Goal: Task Accomplishment & Management: Manage account settings

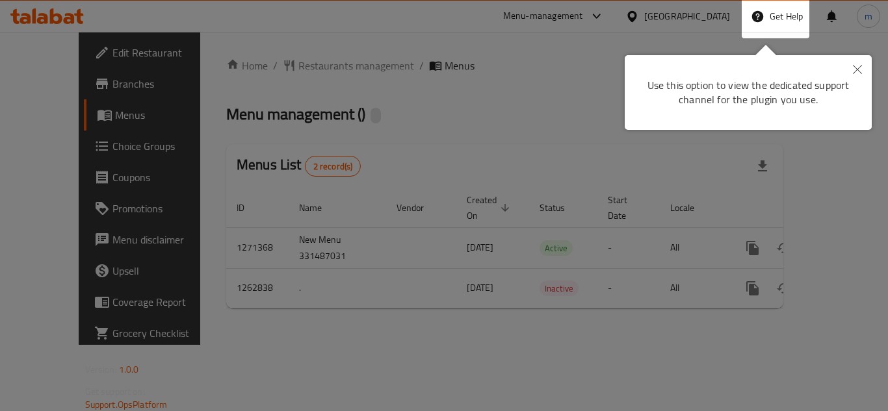
click at [864, 68] on button "Close" at bounding box center [857, 70] width 29 height 30
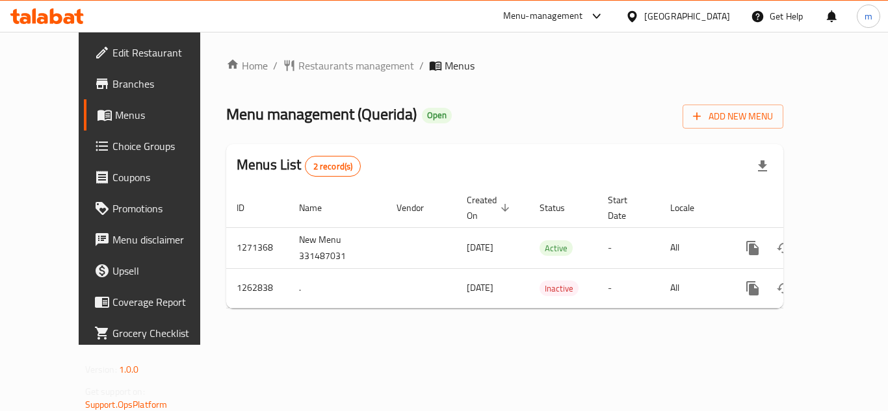
click at [70, 22] on icon at bounding box center [69, 18] width 11 height 11
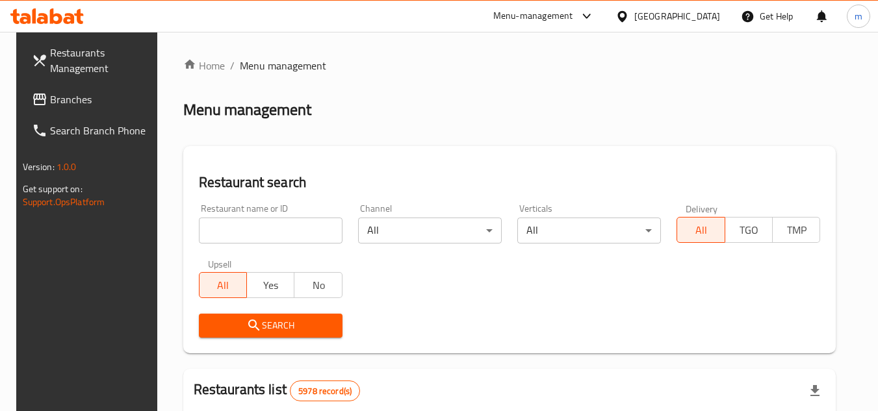
click at [73, 96] on span "Branches" at bounding box center [101, 100] width 103 height 16
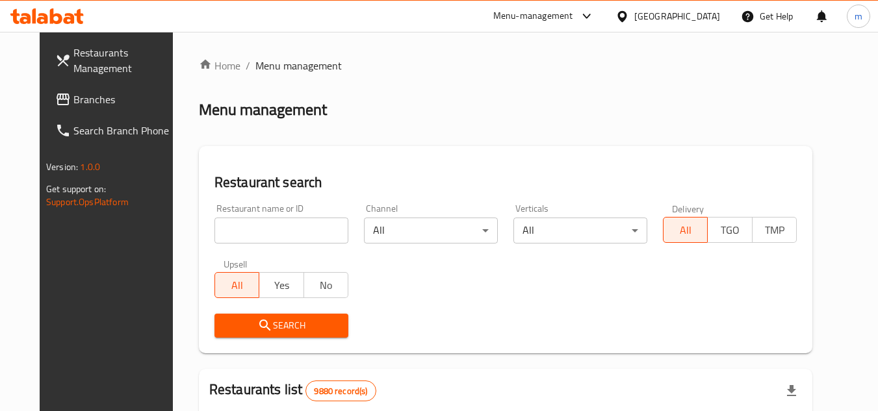
click at [73, 101] on span "Branches" at bounding box center [124, 100] width 103 height 16
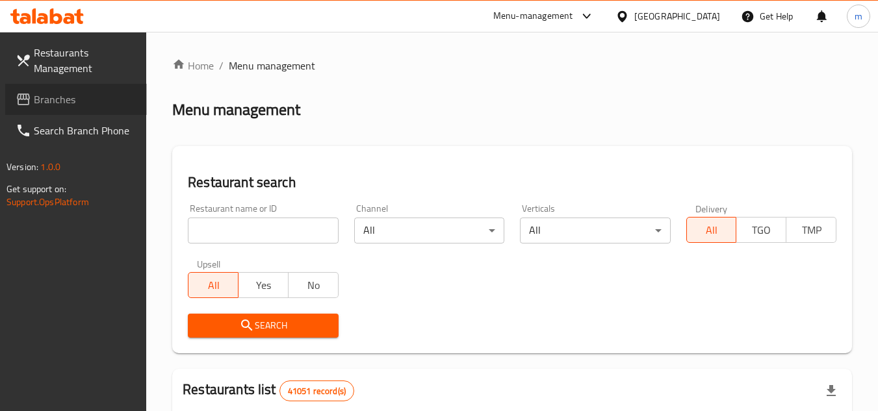
click at [74, 92] on span "Branches" at bounding box center [85, 100] width 103 height 16
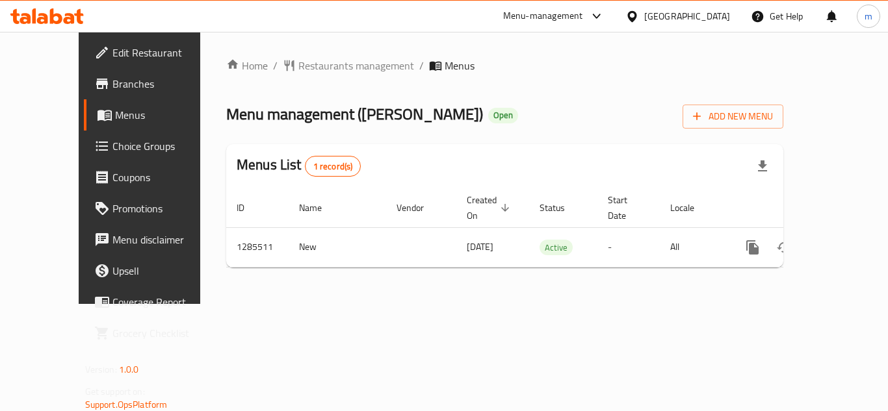
click at [112, 153] on span "Choice Groups" at bounding box center [164, 146] width 104 height 16
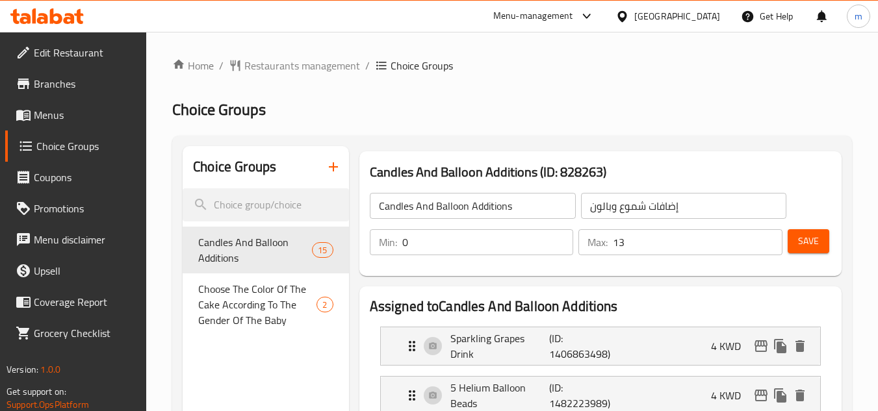
click at [51, 18] on icon at bounding box center [56, 16] width 12 height 16
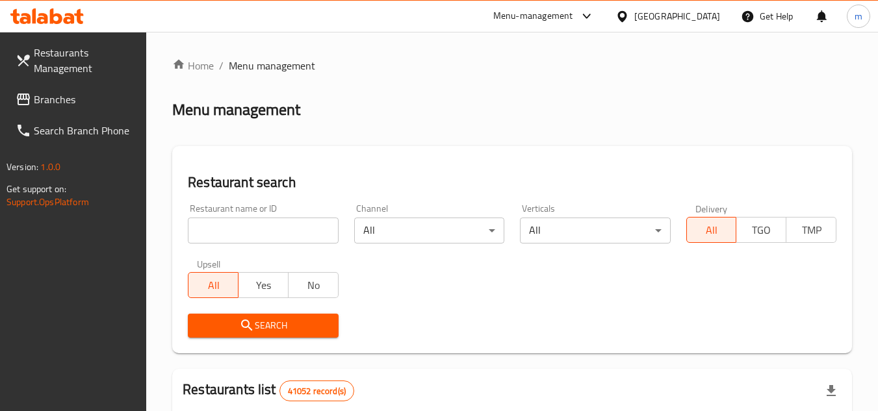
click at [44, 115] on link "Search Branch Phone" at bounding box center [76, 130] width 142 height 31
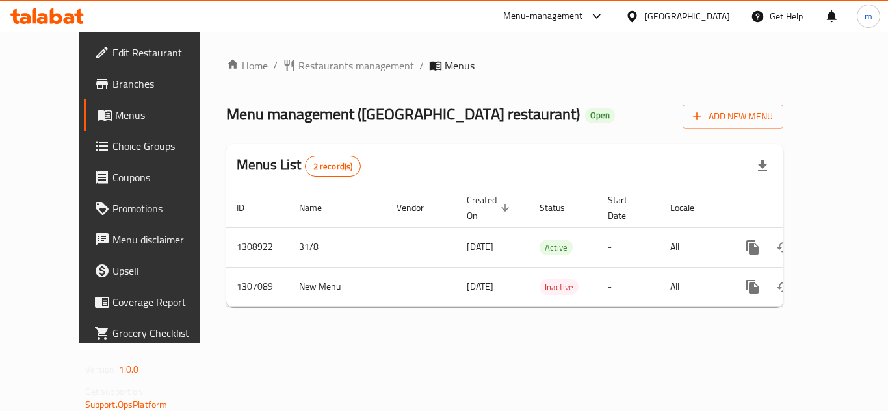
click at [66, 18] on icon at bounding box center [69, 18] width 11 height 11
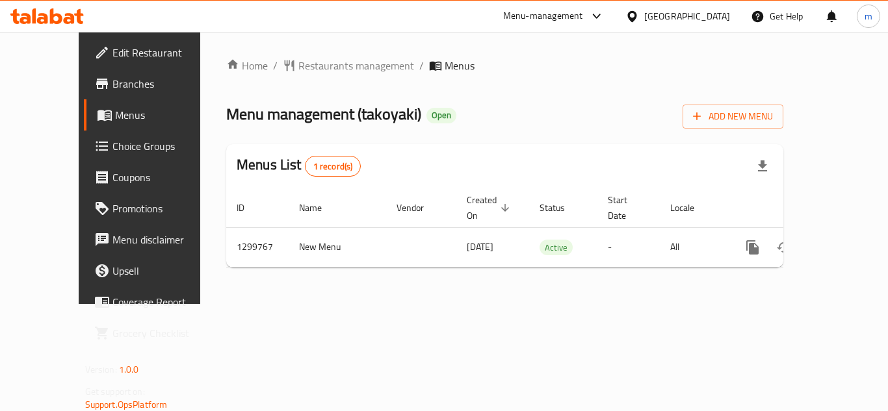
click at [48, 19] on icon at bounding box center [46, 16] width 73 height 16
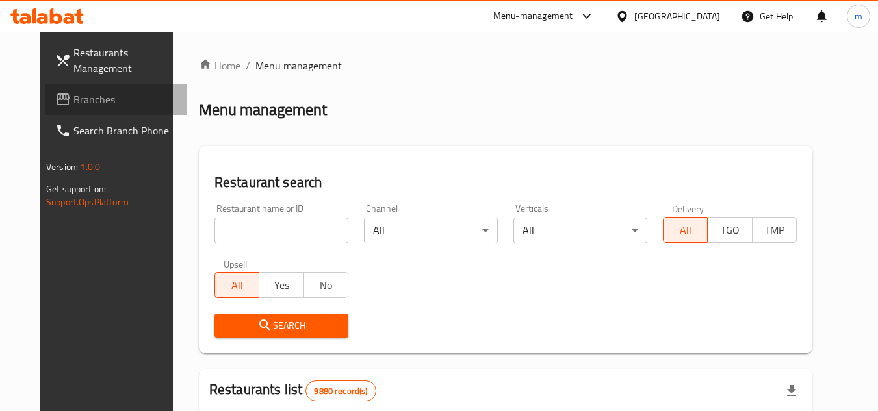
click at [73, 103] on span "Branches" at bounding box center [124, 100] width 103 height 16
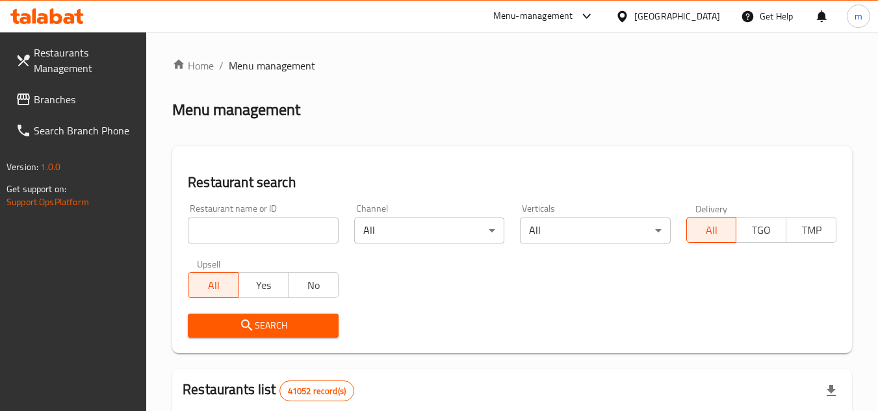
click at [114, 88] on link "Branches" at bounding box center [76, 99] width 142 height 31
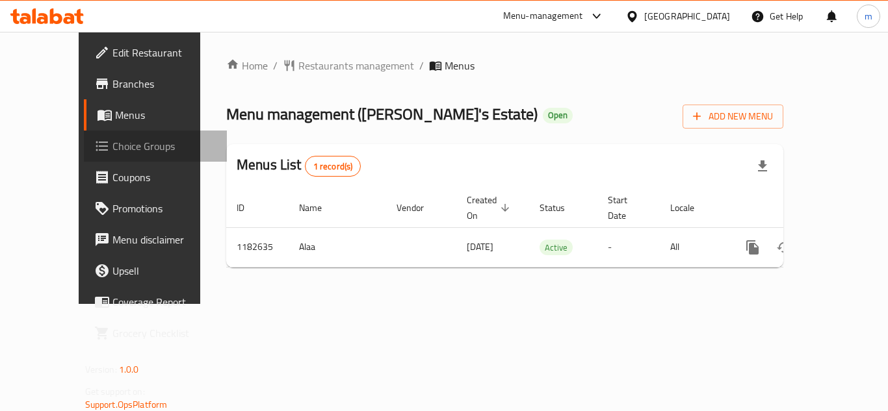
click at [112, 146] on span "Choice Groups" at bounding box center [164, 146] width 104 height 16
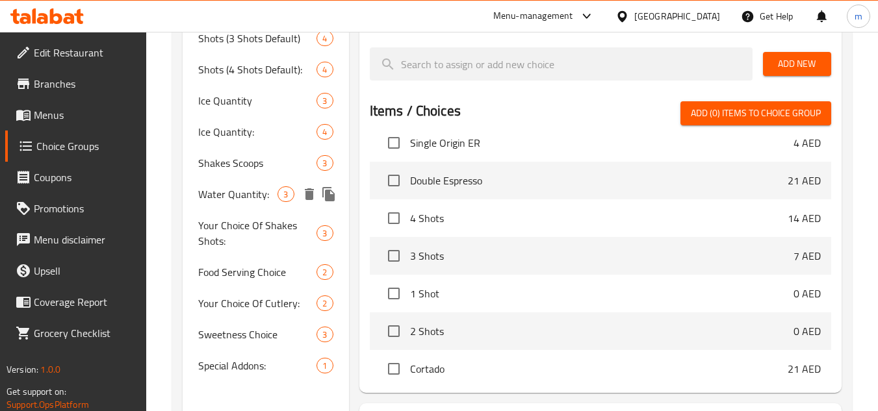
scroll to position [373, 0]
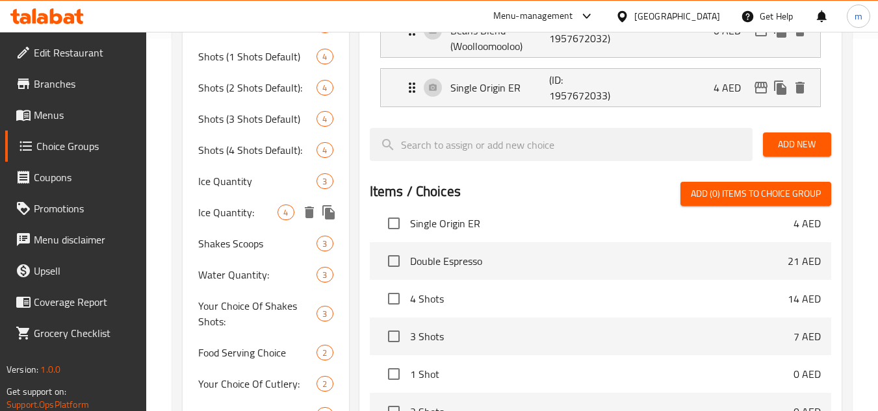
drag, startPoint x: 240, startPoint y: 218, endPoint x: 556, endPoint y: 255, distance: 317.3
click at [240, 218] on span "Ice Quantity:" at bounding box center [237, 213] width 79 height 16
type input "Ice Quantity:"
type input "كمية الثلج:"
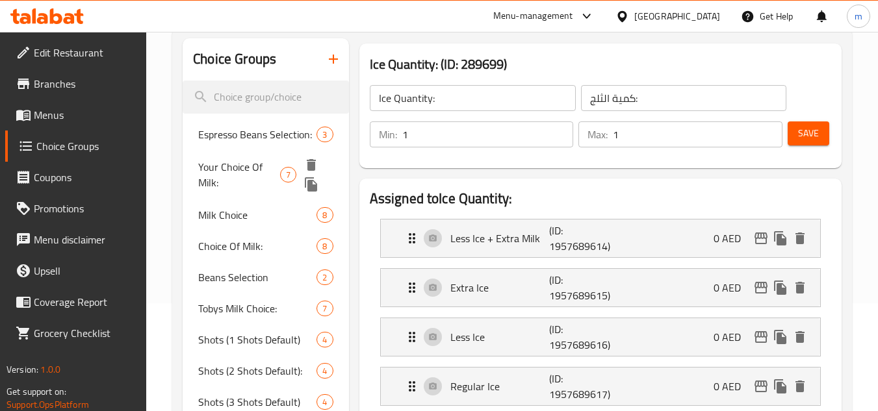
scroll to position [178, 0]
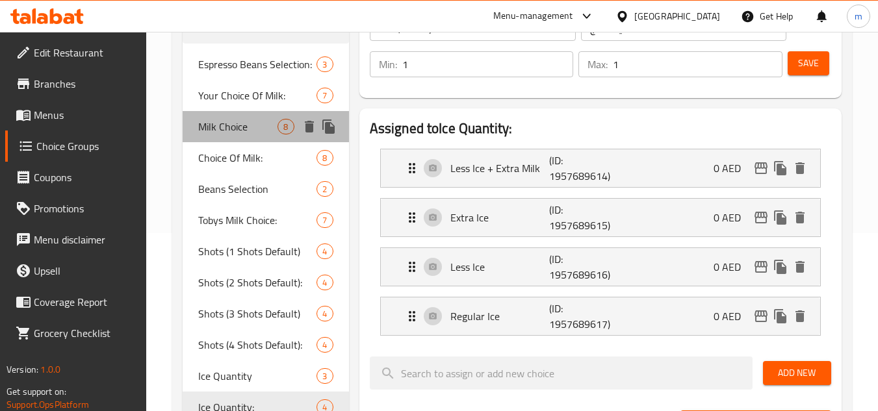
click at [230, 133] on span "Milk Choice" at bounding box center [237, 127] width 79 height 16
type input "Milk Choice"
type input "اختيار الحليب"
type input "8"
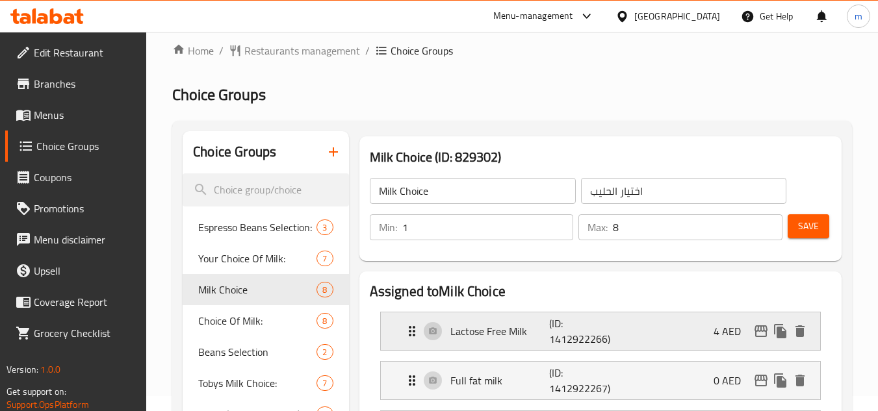
scroll to position [0, 0]
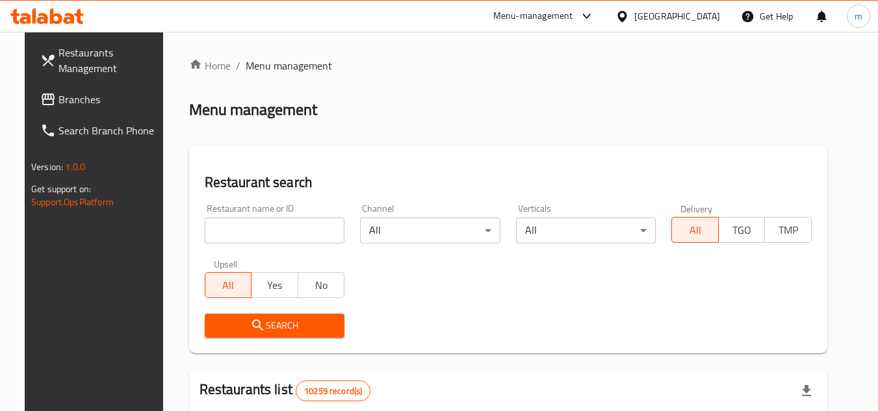
click at [30, 110] on link "Branches" at bounding box center [101, 99] width 142 height 31
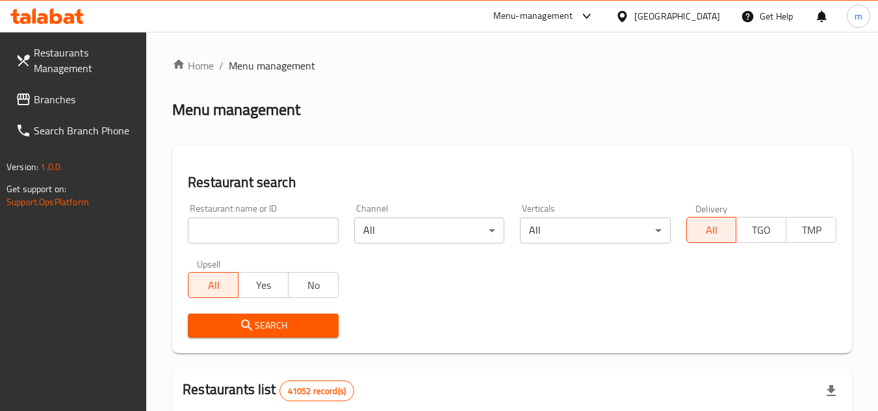
click at [42, 101] on span "Branches" at bounding box center [85, 100] width 103 height 16
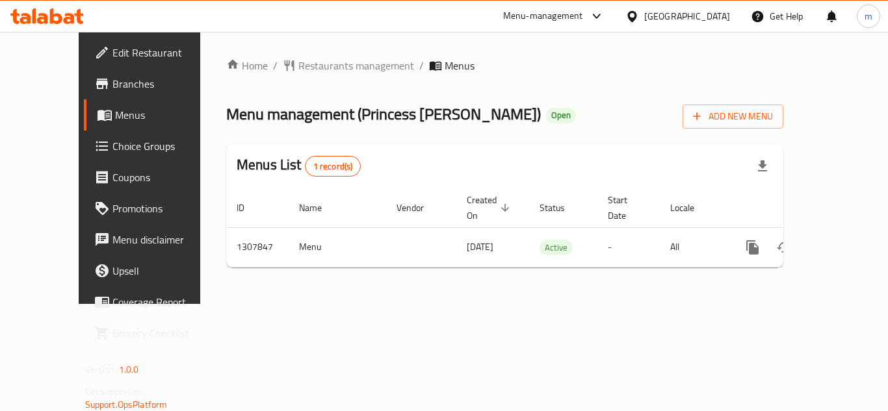
click at [420, 287] on div "Home / Restaurants management / Menus Menu management ( Princess Cake ) Open Ad…" at bounding box center [504, 168] width 609 height 272
click at [54, 21] on icon at bounding box center [56, 16] width 12 height 16
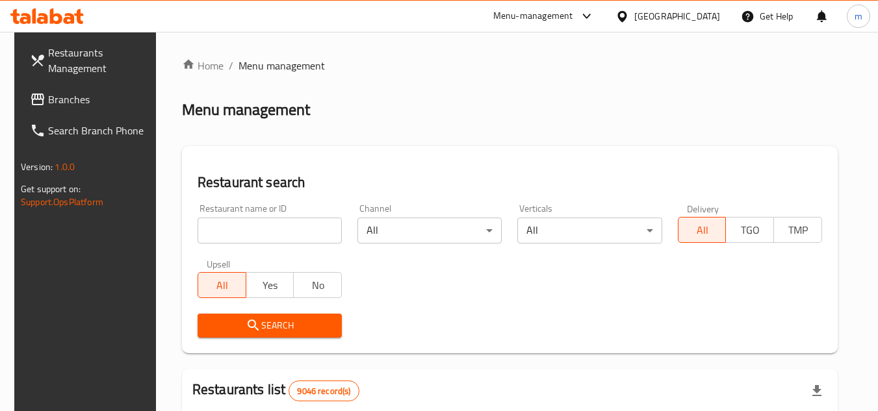
click at [30, 101] on icon at bounding box center [38, 100] width 16 height 16
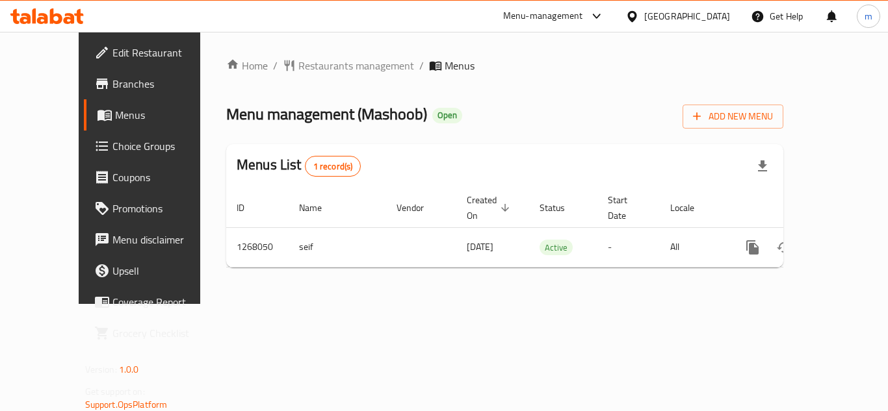
click at [112, 146] on span "Choice Groups" at bounding box center [164, 146] width 104 height 16
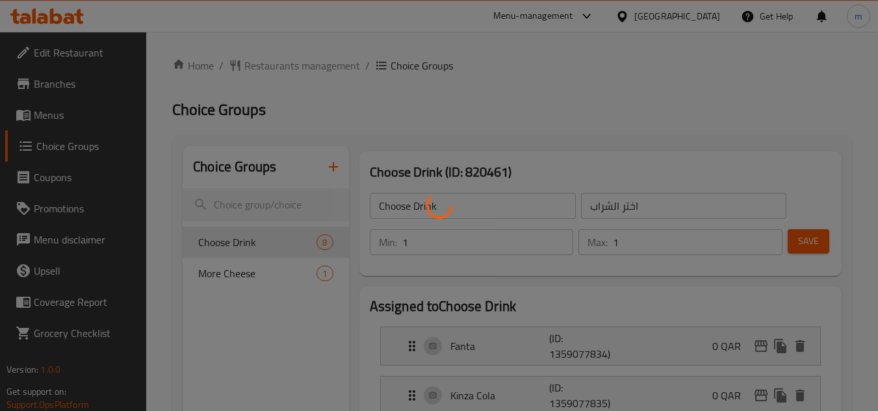
scroll to position [130, 0]
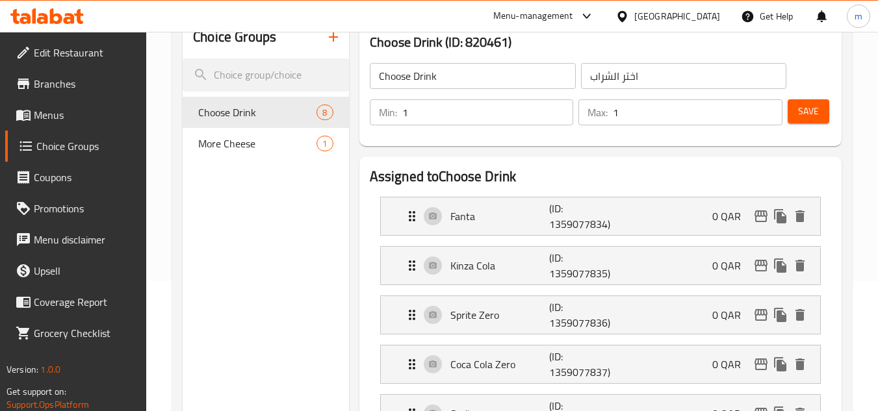
click at [242, 138] on div at bounding box center [439, 205] width 878 height 411
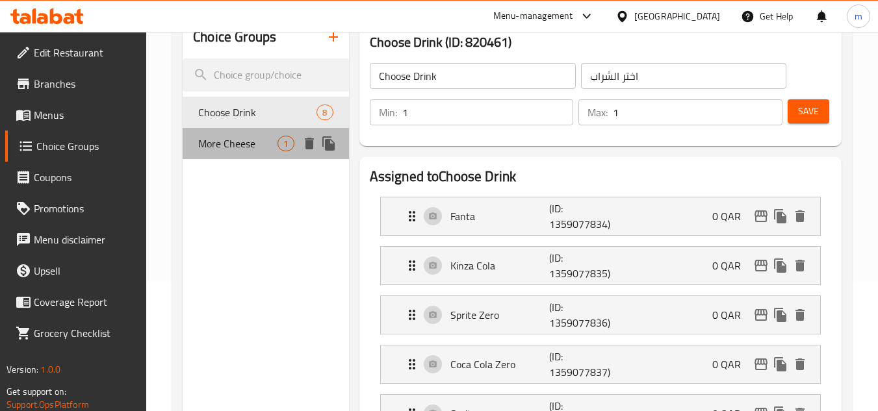
click at [246, 142] on span "More Cheese" at bounding box center [237, 144] width 79 height 16
type input "More Cheese"
type input "المزيد من الجبن"
type input "0"
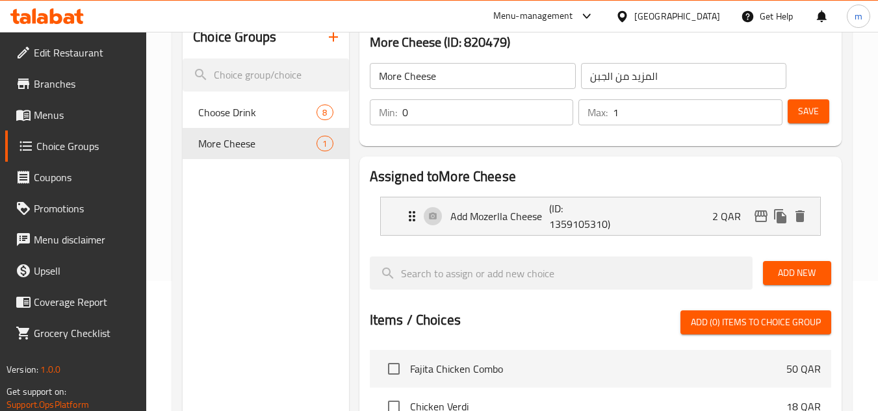
click at [74, 20] on icon at bounding box center [69, 18] width 11 height 11
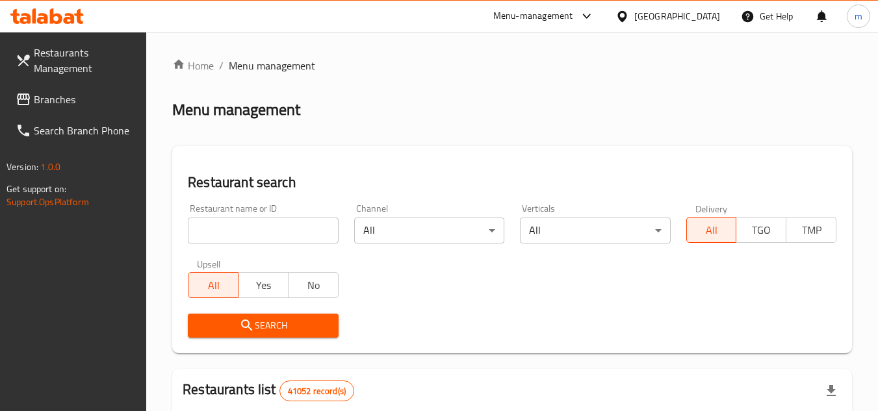
drag, startPoint x: 47, startPoint y: 99, endPoint x: 14, endPoint y: 106, distance: 33.1
click at [47, 99] on span "Branches" at bounding box center [85, 100] width 103 height 16
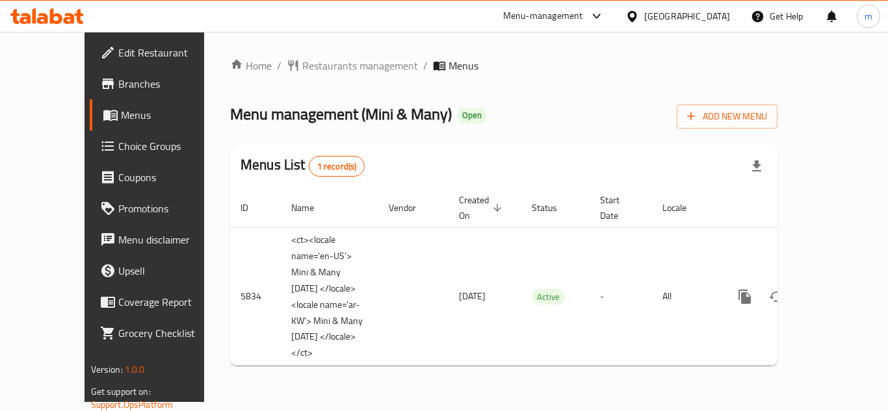
click at [15, 27] on div at bounding box center [47, 16] width 94 height 26
click at [49, 10] on icon at bounding box center [46, 16] width 73 height 16
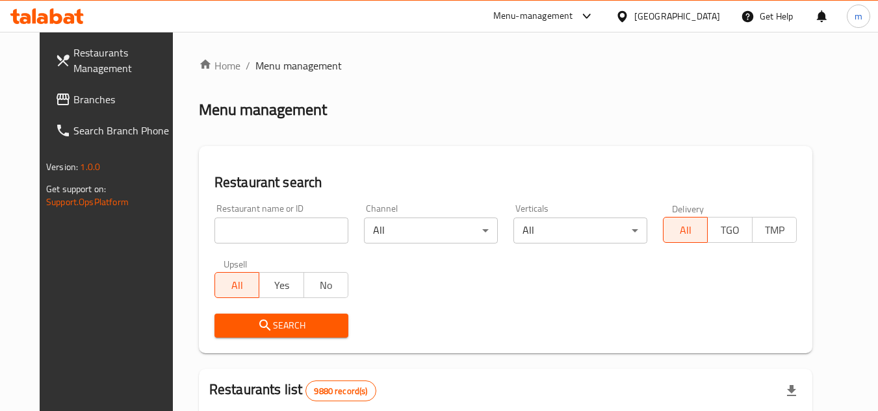
click at [573, 18] on div "Menu-management" at bounding box center [533, 16] width 80 height 16
click at [547, 151] on div "Restaurant-Management" at bounding box center [521, 143] width 102 height 14
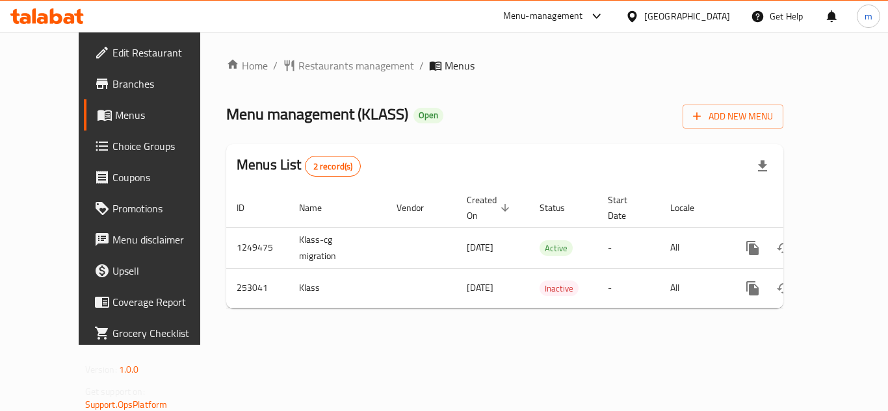
click at [68, 18] on icon at bounding box center [69, 18] width 11 height 11
click at [50, 19] on icon at bounding box center [56, 16] width 12 height 16
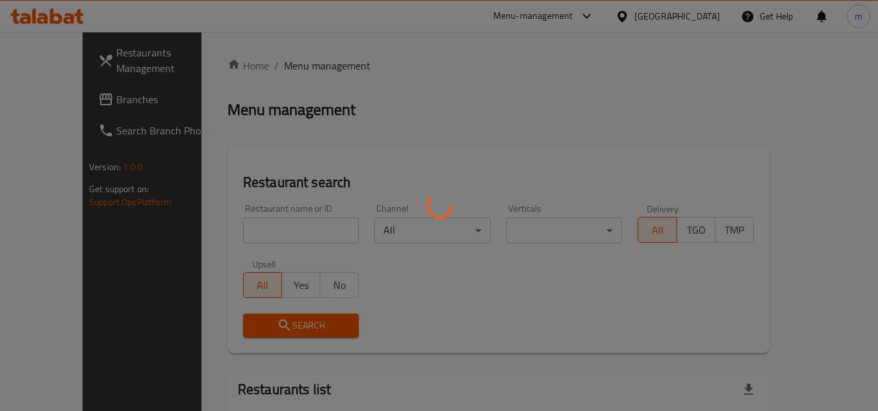
click at [553, 118] on div at bounding box center [439, 205] width 878 height 411
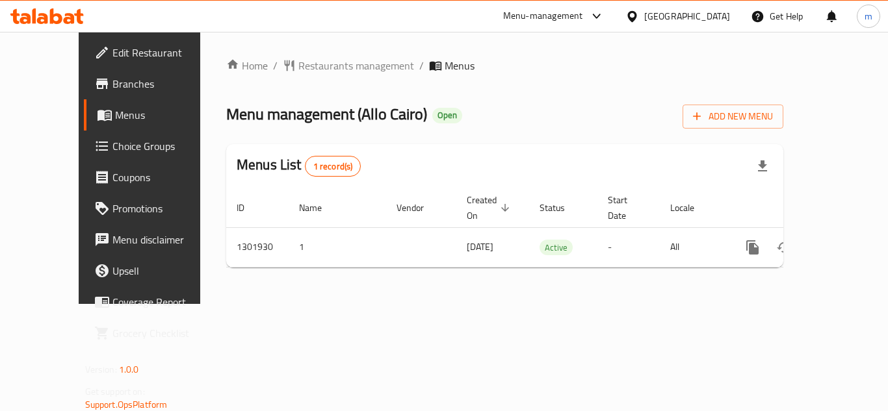
click at [72, 34] on ul "Edit Restaurant Branches Menus Choice Groups Coupons Promotions Menu disclaimer…" at bounding box center [148, 193] width 158 height 322
click at [75, 13] on icon at bounding box center [46, 16] width 73 height 16
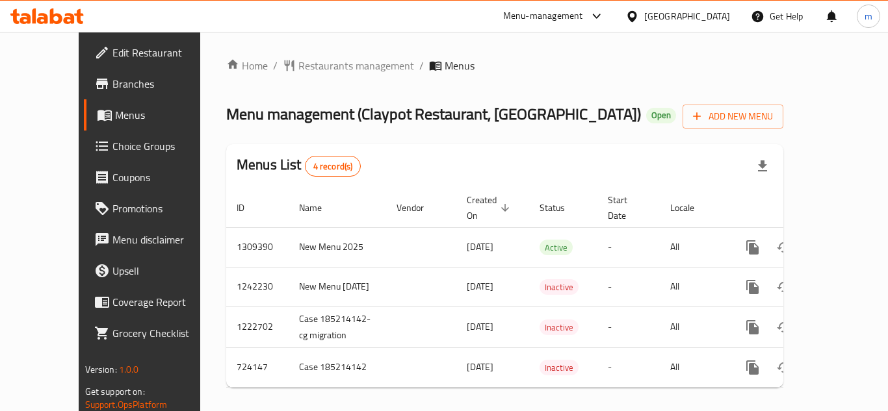
click at [68, 23] on icon at bounding box center [69, 18] width 11 height 11
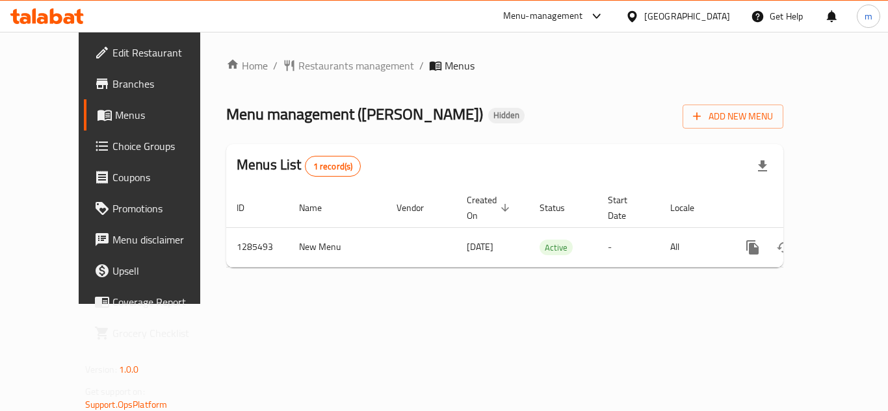
click at [84, 10] on icon at bounding box center [46, 16] width 73 height 16
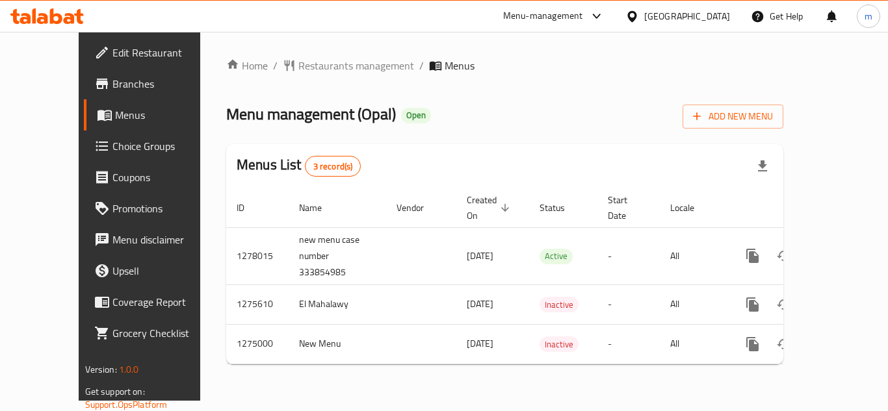
click at [79, 12] on icon at bounding box center [78, 16] width 9 height 15
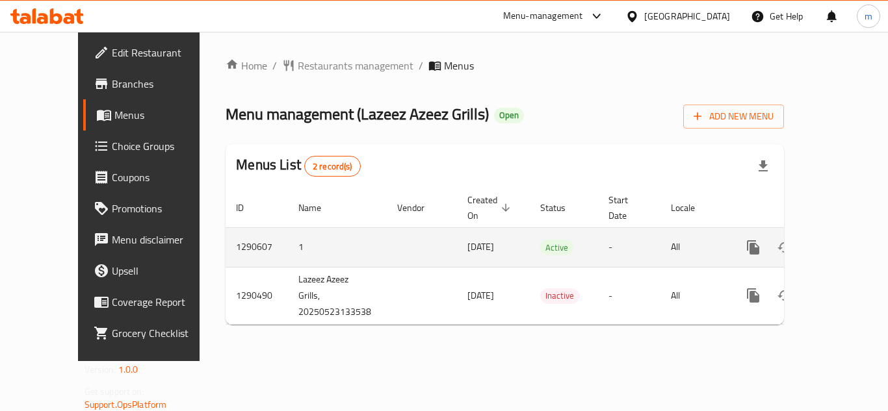
click at [387, 228] on td "enhanced table" at bounding box center [422, 247] width 70 height 40
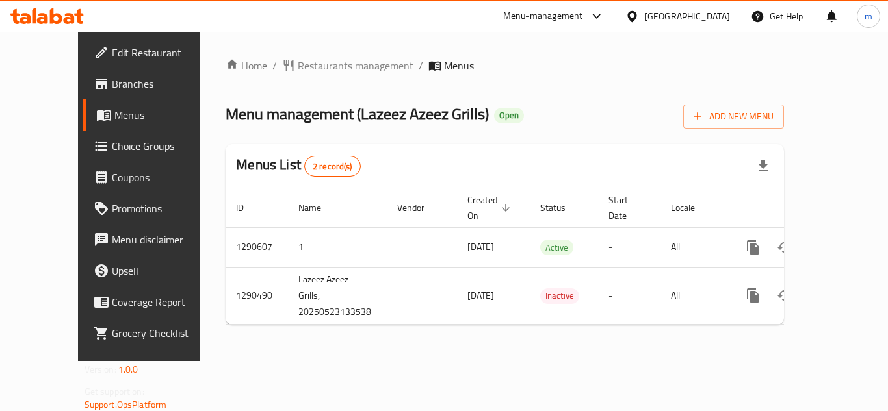
click at [58, 29] on div at bounding box center [47, 16] width 94 height 26
click at [60, 16] on icon at bounding box center [56, 16] width 12 height 16
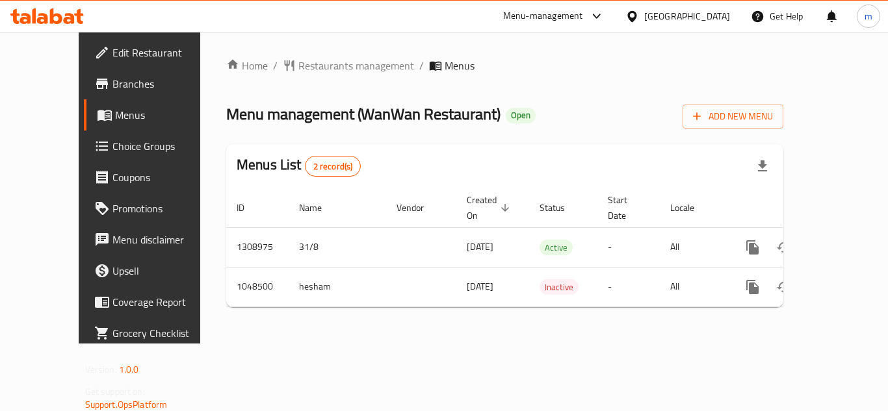
click at [42, 12] on icon at bounding box center [46, 16] width 73 height 16
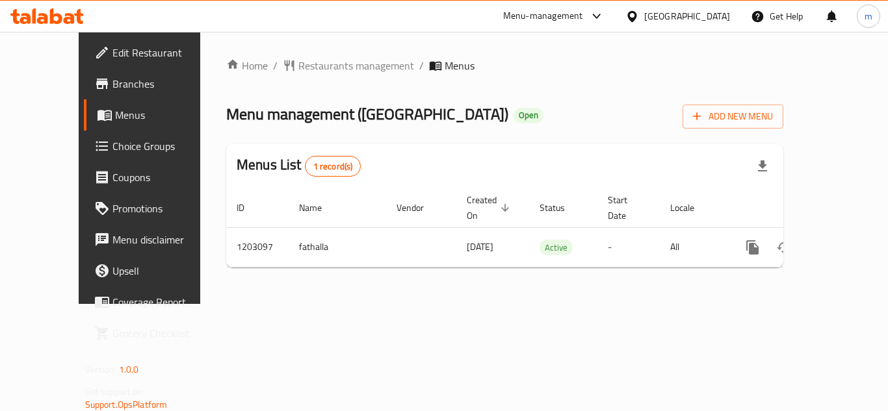
click at [52, 16] on icon at bounding box center [56, 16] width 12 height 16
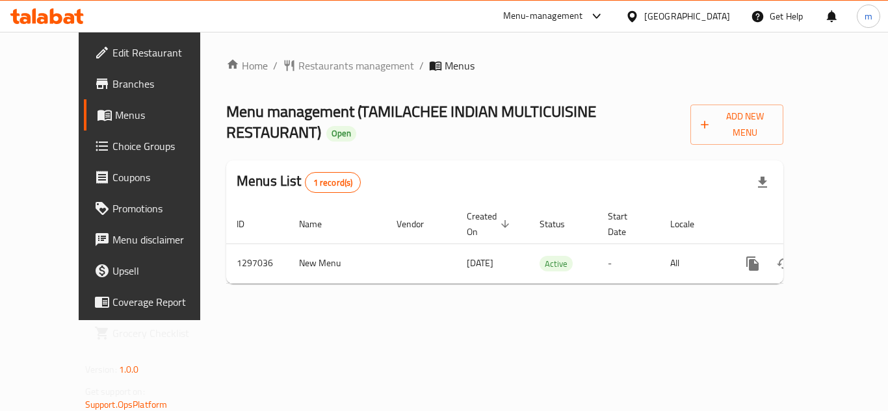
click at [53, 8] on div at bounding box center [47, 16] width 94 height 26
click at [54, 17] on icon at bounding box center [56, 16] width 12 height 16
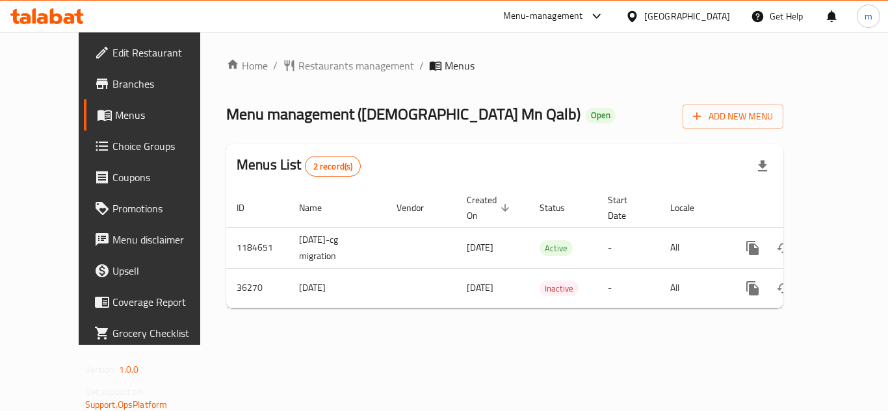
click at [60, 13] on icon at bounding box center [46, 16] width 73 height 16
